Goal: Task Accomplishment & Management: Complete application form

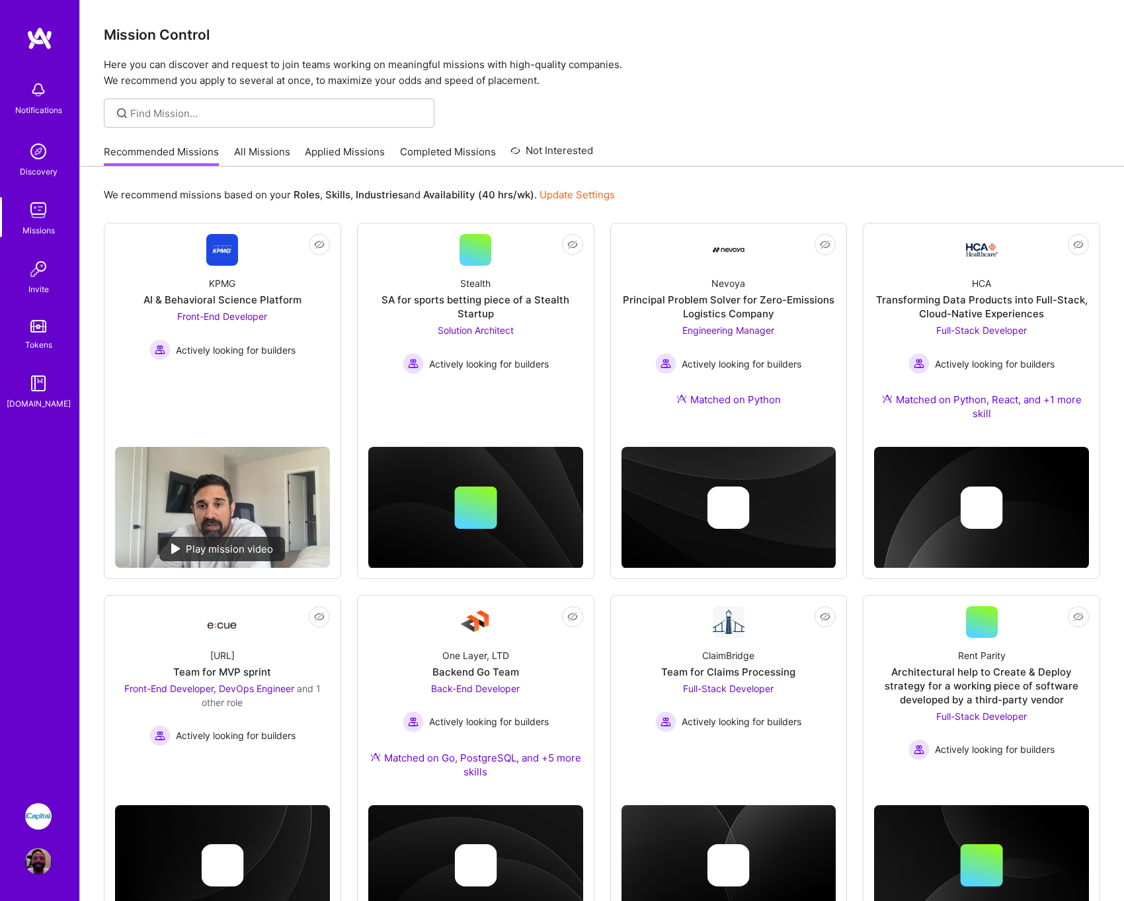
click at [333, 153] on link "Applied Missions" at bounding box center [345, 156] width 80 height 22
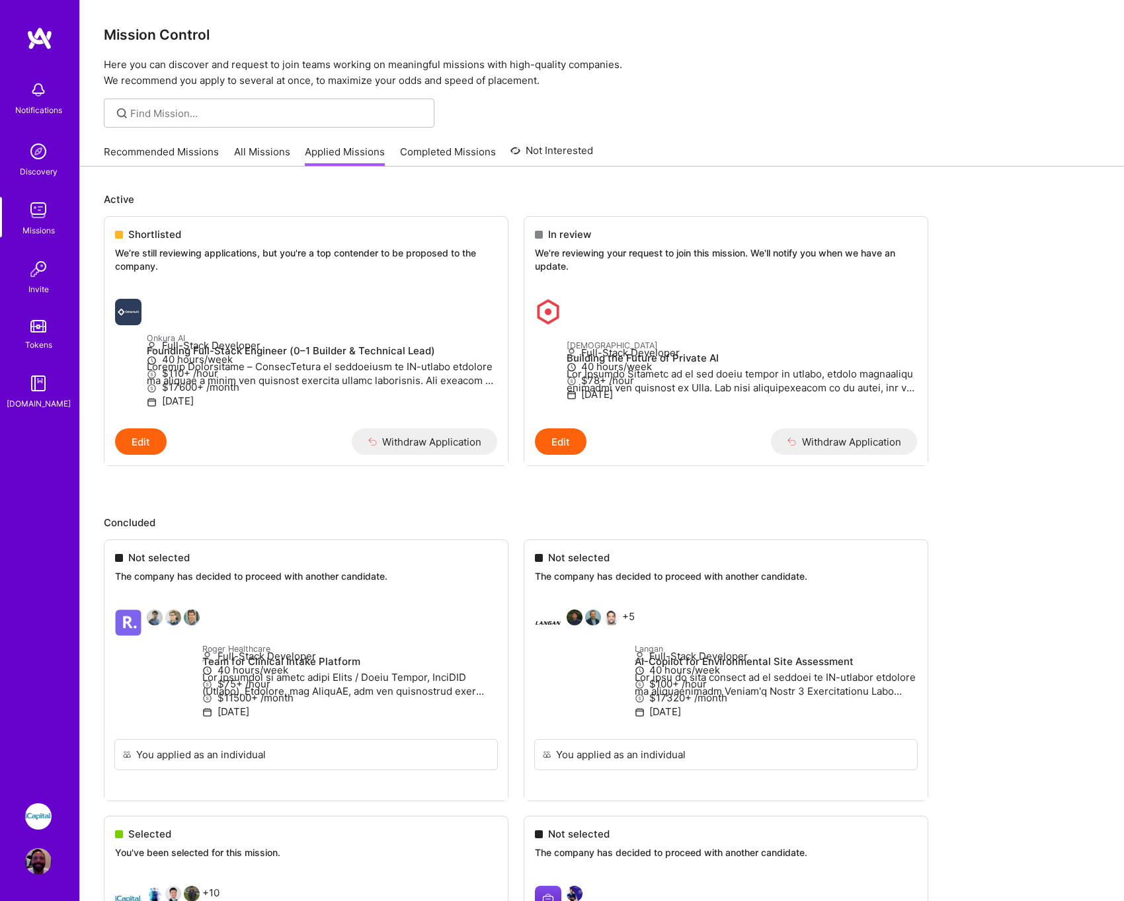
click at [46, 100] on img at bounding box center [38, 90] width 26 height 26
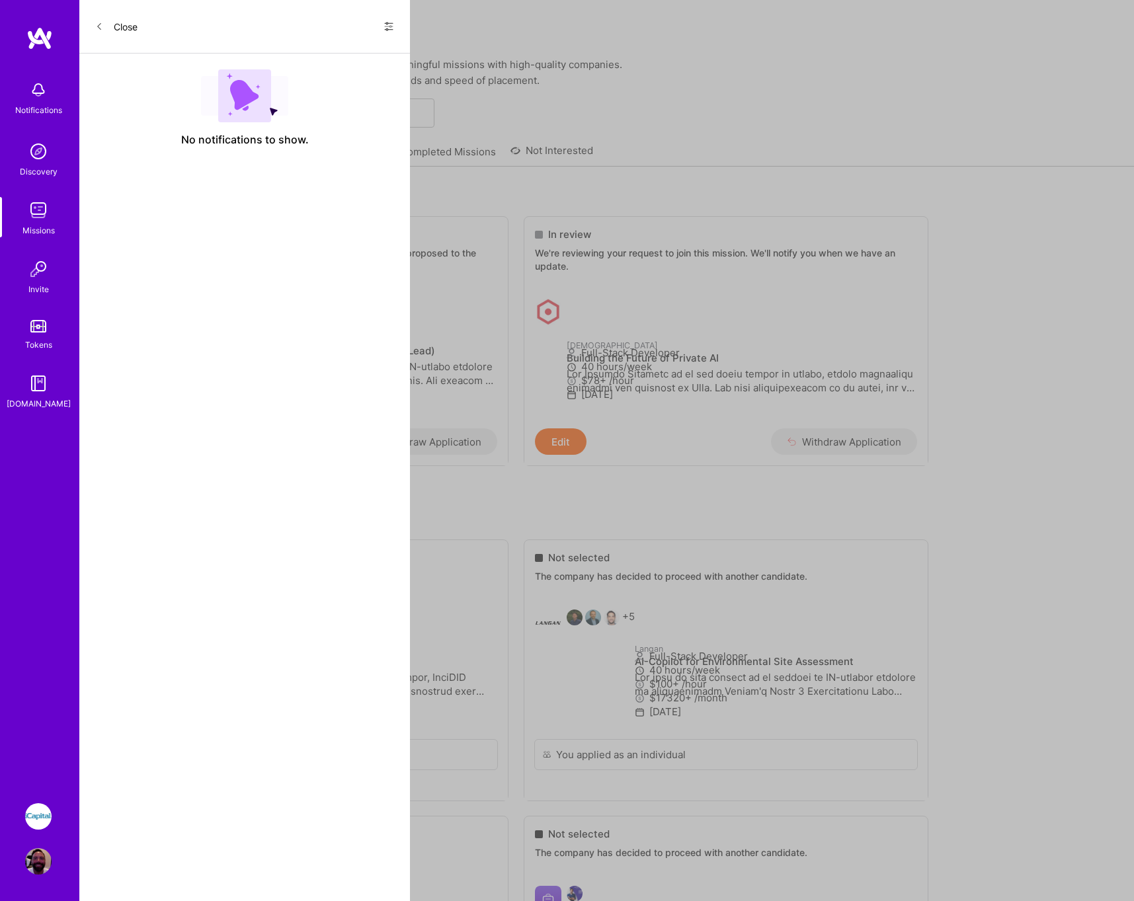
click at [121, 24] on button "Close" at bounding box center [116, 26] width 42 height 21
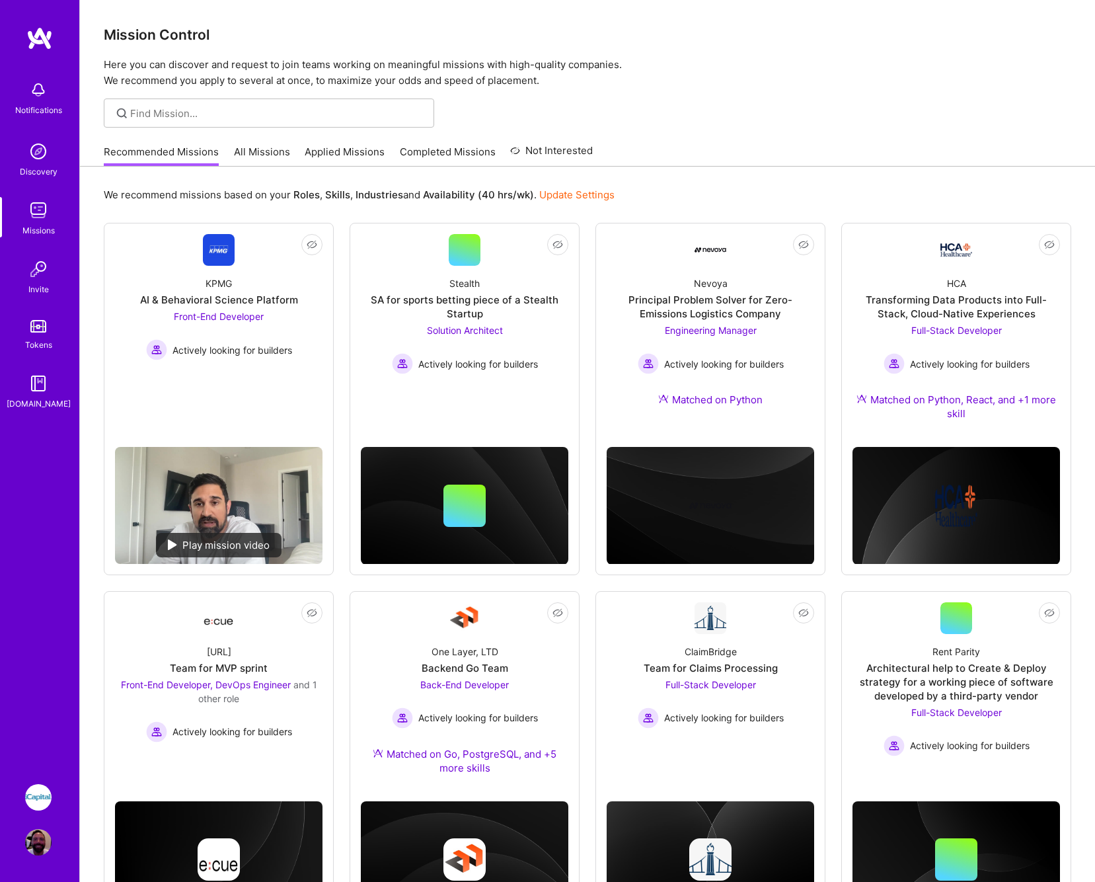
click at [356, 151] on link "Applied Missions" at bounding box center [345, 156] width 80 height 22
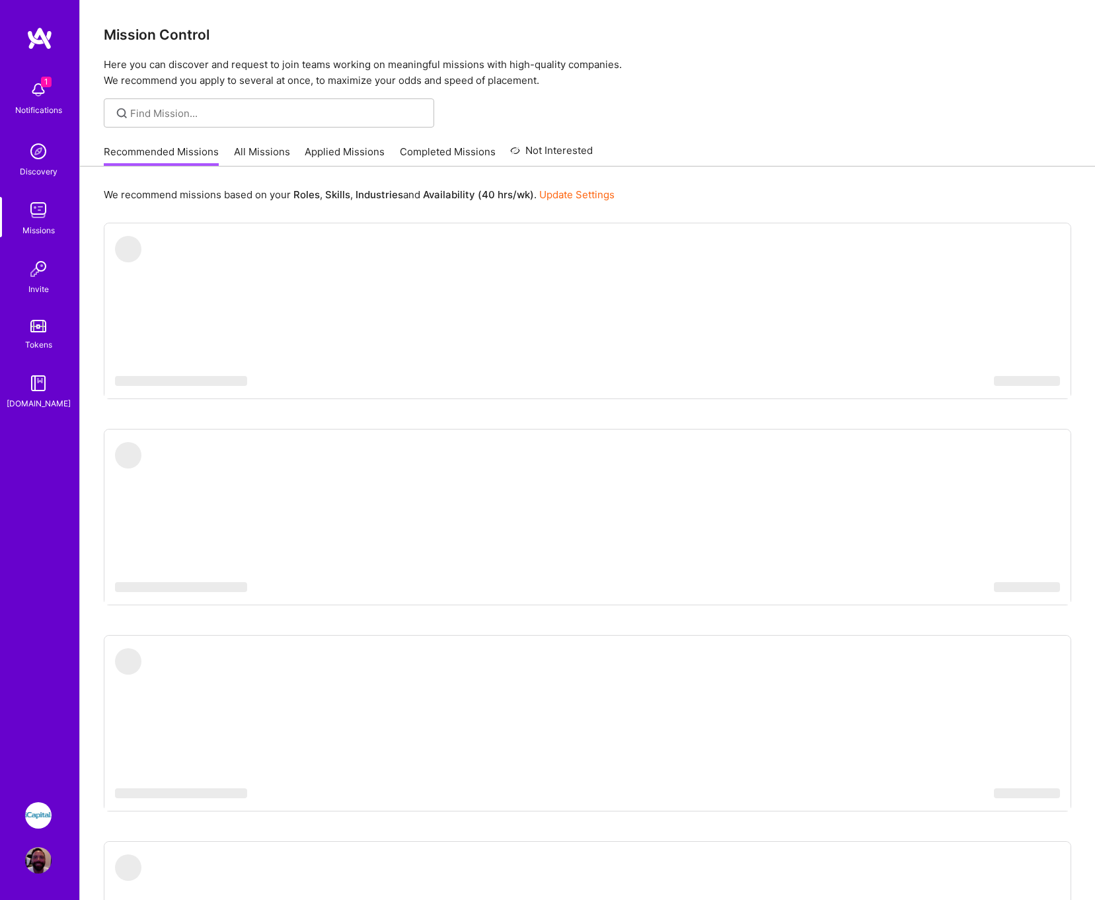
click at [48, 93] on img at bounding box center [38, 90] width 26 height 26
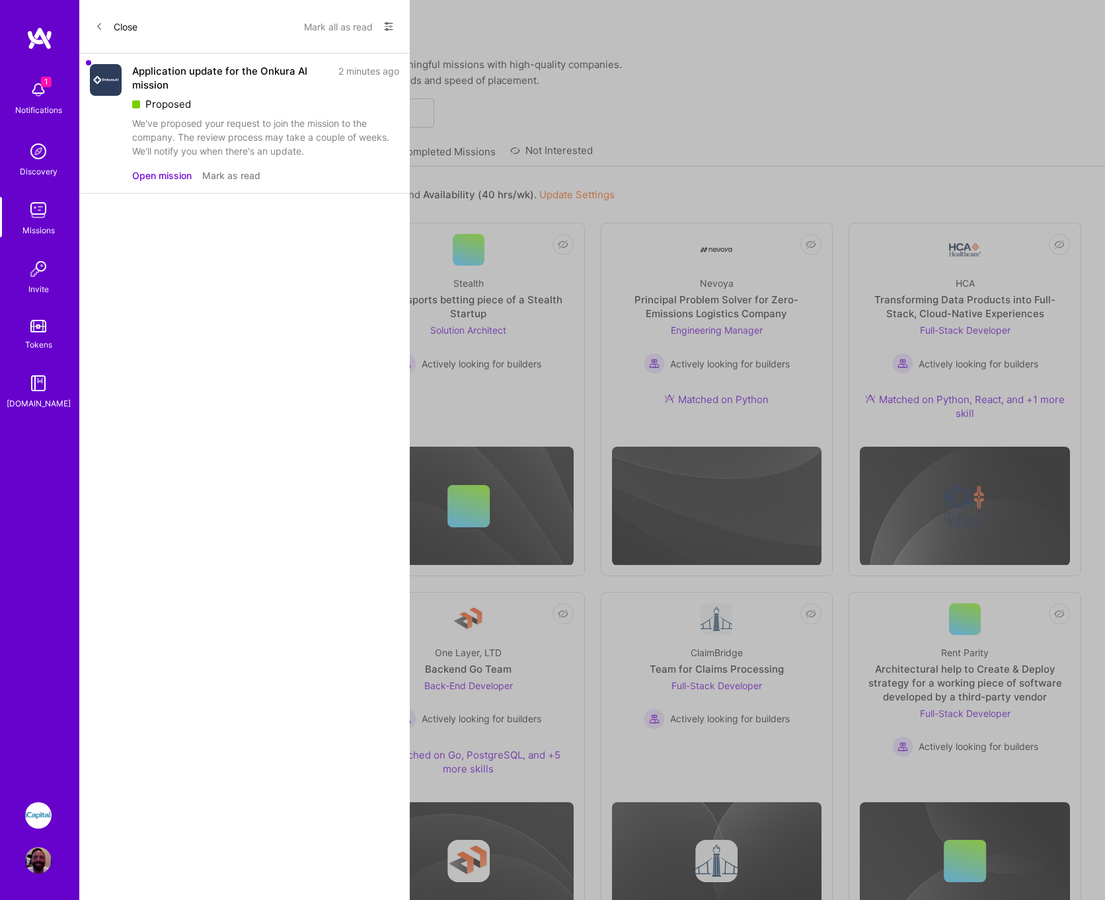
click at [165, 174] on button "Open mission" at bounding box center [161, 176] width 59 height 14
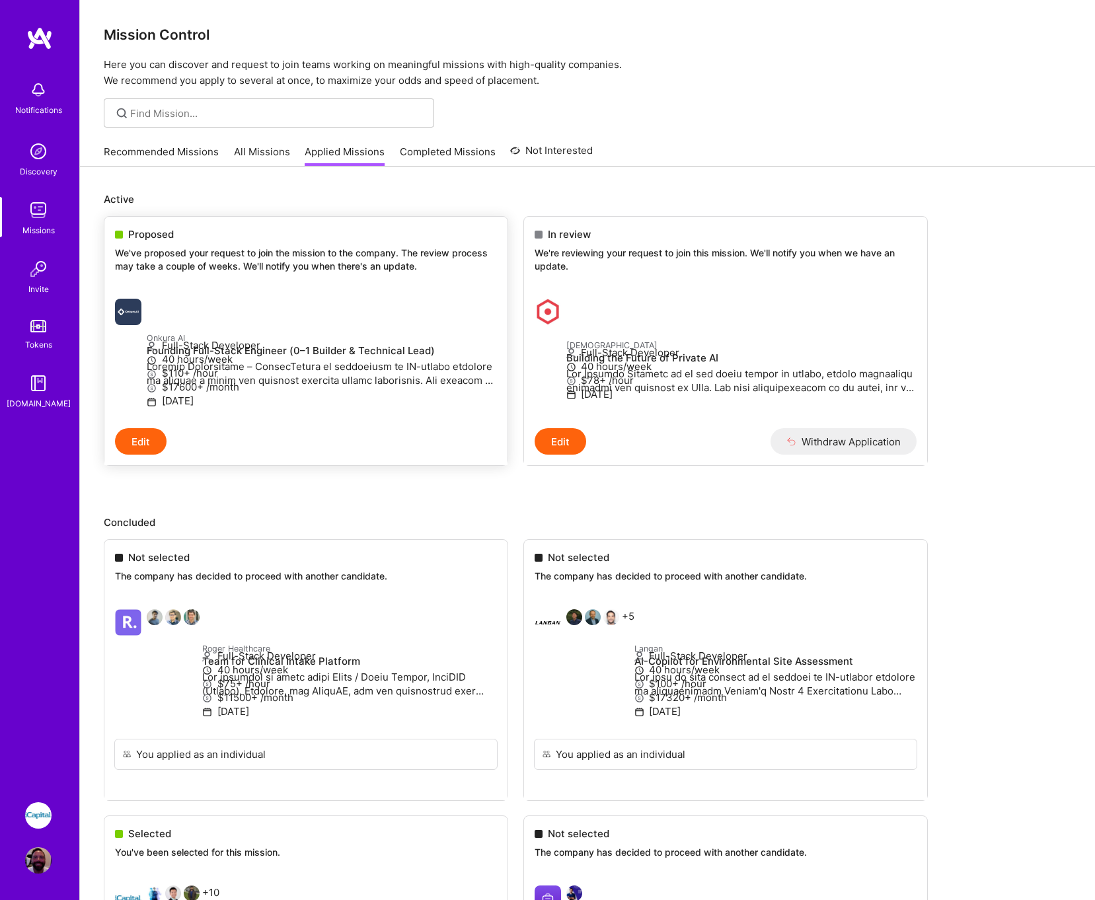
click at [210, 252] on p "We've proposed your request to join the mission to the company. The review proc…" at bounding box center [306, 260] width 382 height 26
click at [216, 257] on p "We've proposed your request to join the mission to the company. The review proc…" at bounding box center [306, 260] width 382 height 26
click at [197, 270] on p "We've proposed your request to join the mission to the company. The review proc…" at bounding box center [306, 260] width 382 height 26
click at [143, 455] on button "Edit" at bounding box center [141, 441] width 52 height 26
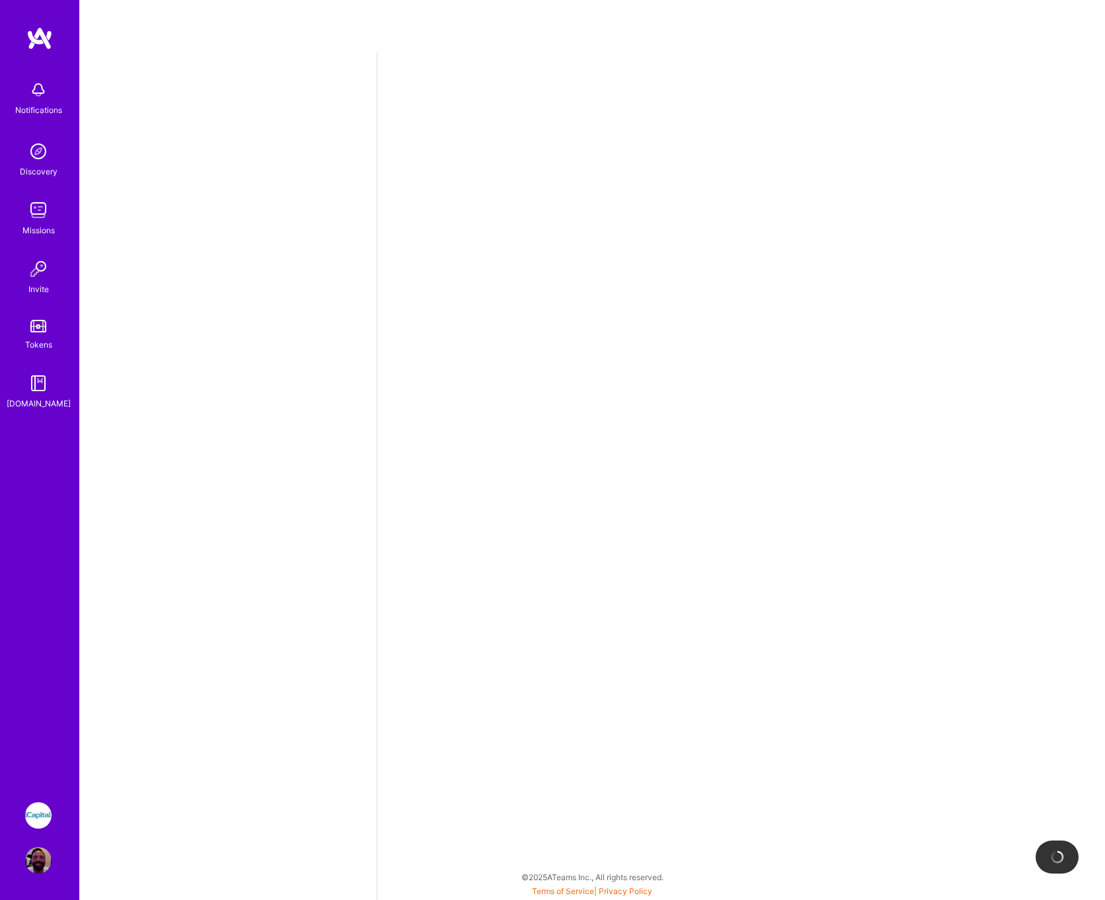
select select "US"
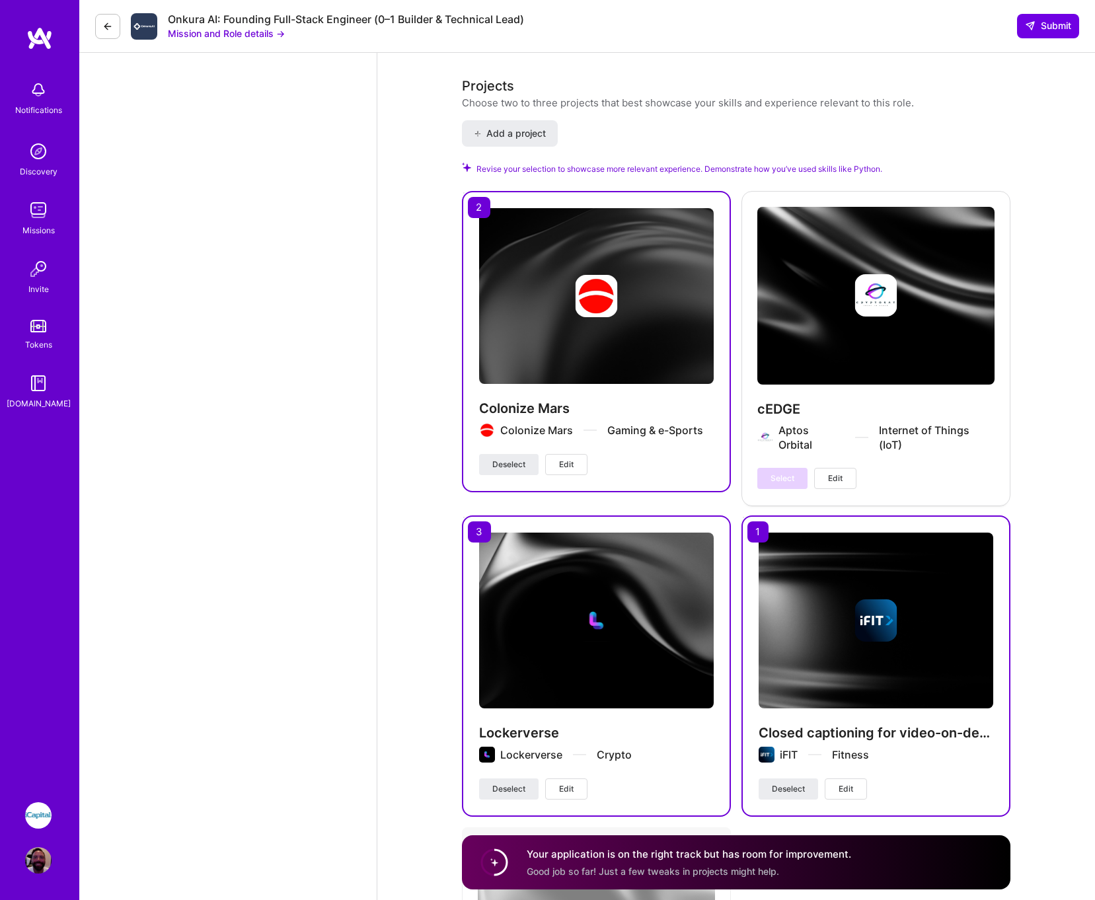
scroll to position [2013, 0]
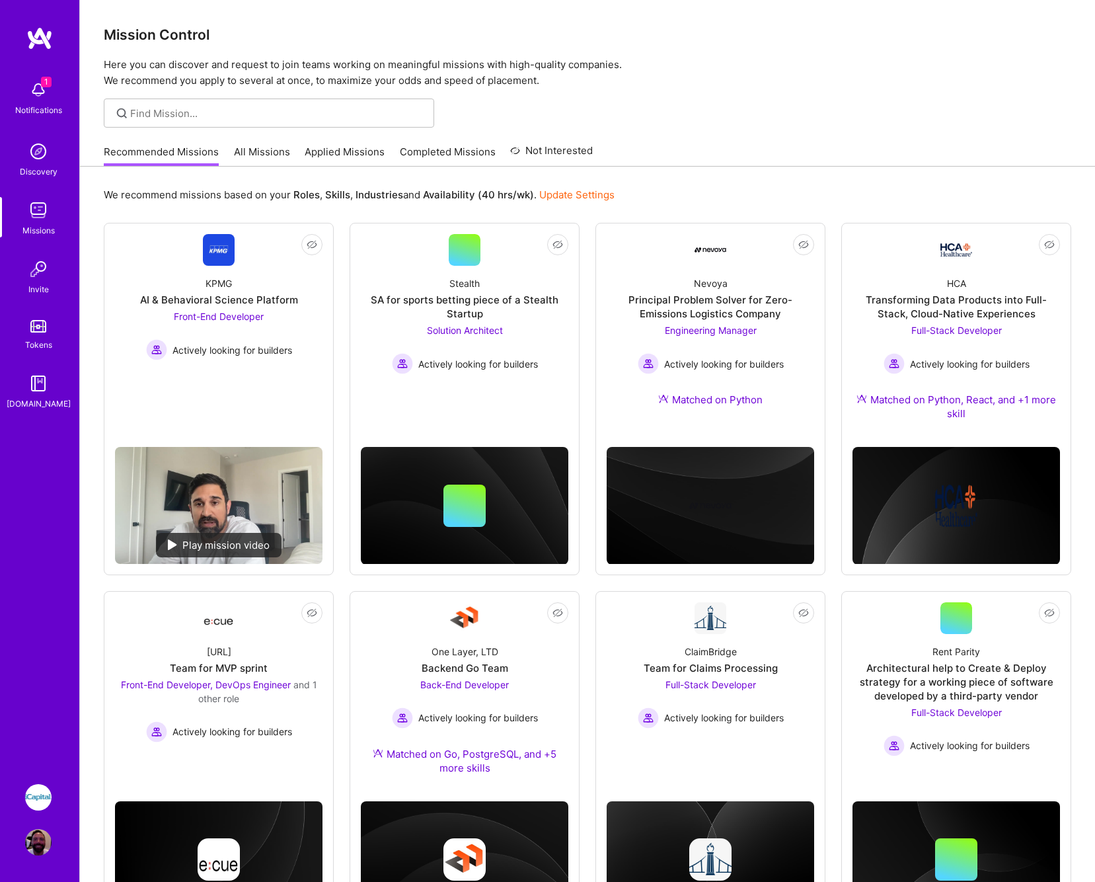
click at [336, 153] on link "Applied Missions" at bounding box center [345, 156] width 80 height 22
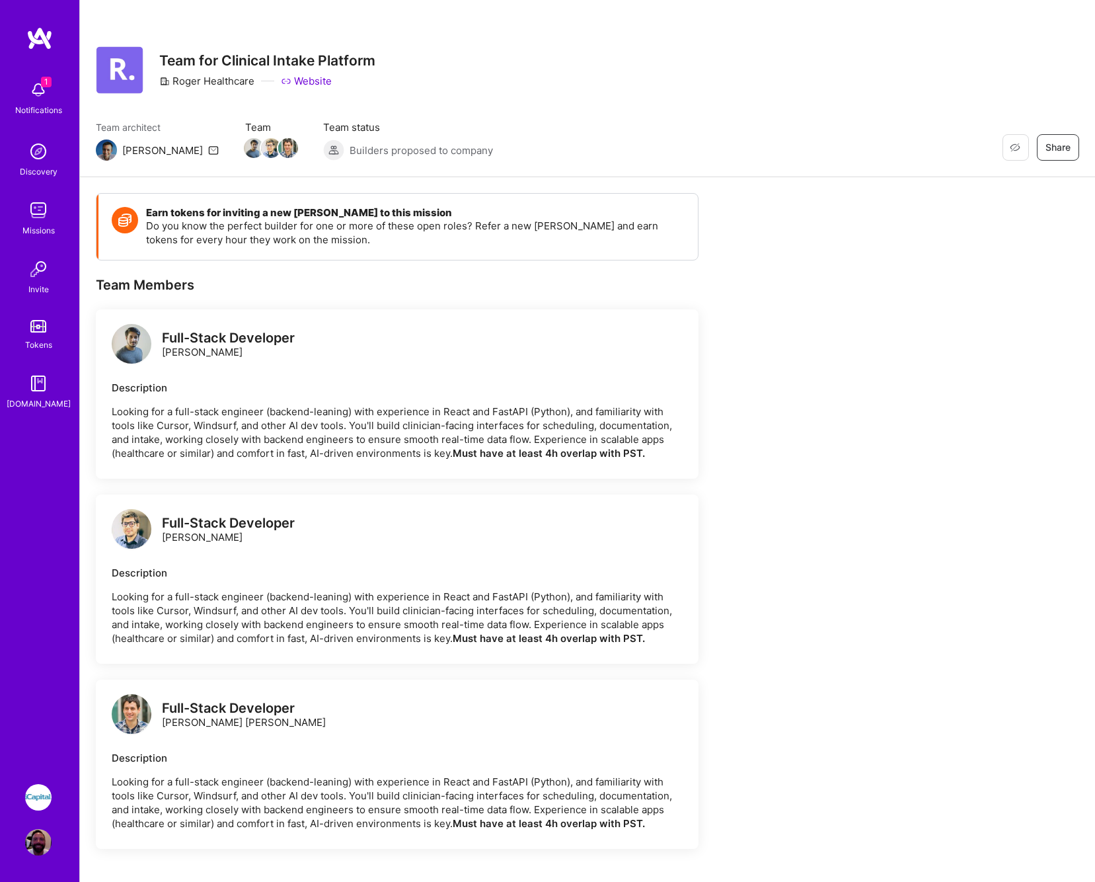
click at [42, 92] on img at bounding box center [38, 90] width 26 height 26
click at [491, 80] on div "1 1 Notifications Discovery Missions Invite Tokens [DOMAIN_NAME] iCapital: Buil…" at bounding box center [547, 631] width 1095 height 1262
